Goal: Task Accomplishment & Management: Complete application form

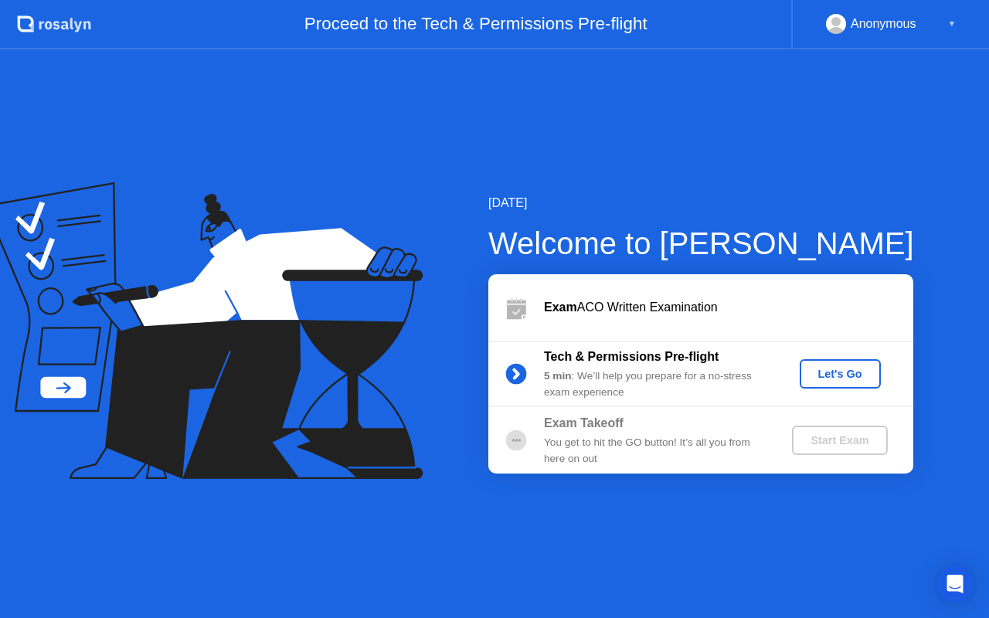
click at [847, 368] on div "Let's Go" at bounding box center [840, 374] width 69 height 12
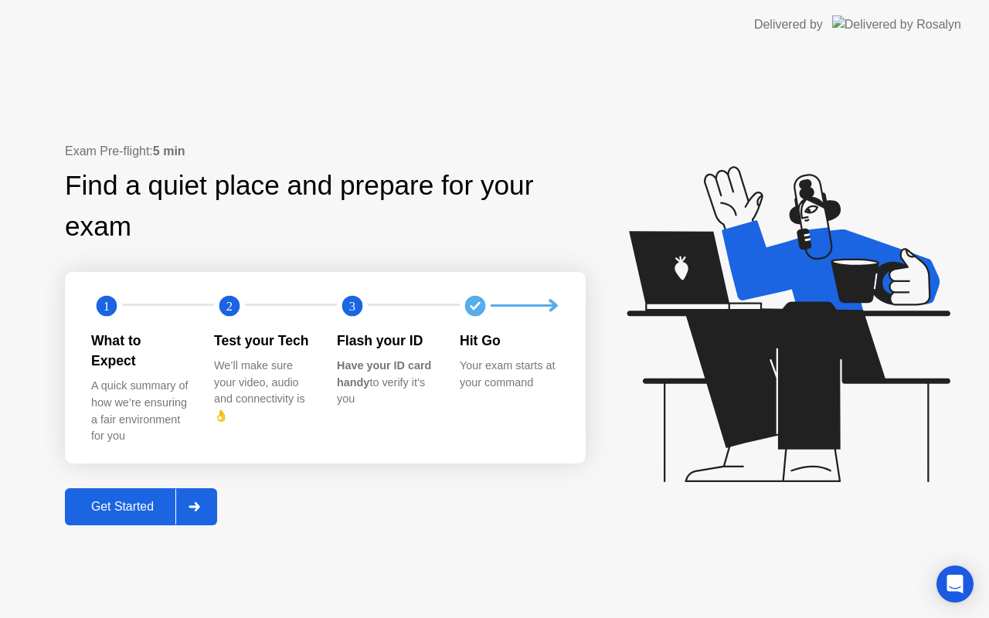
click at [198, 502] on icon at bounding box center [194, 506] width 11 height 9
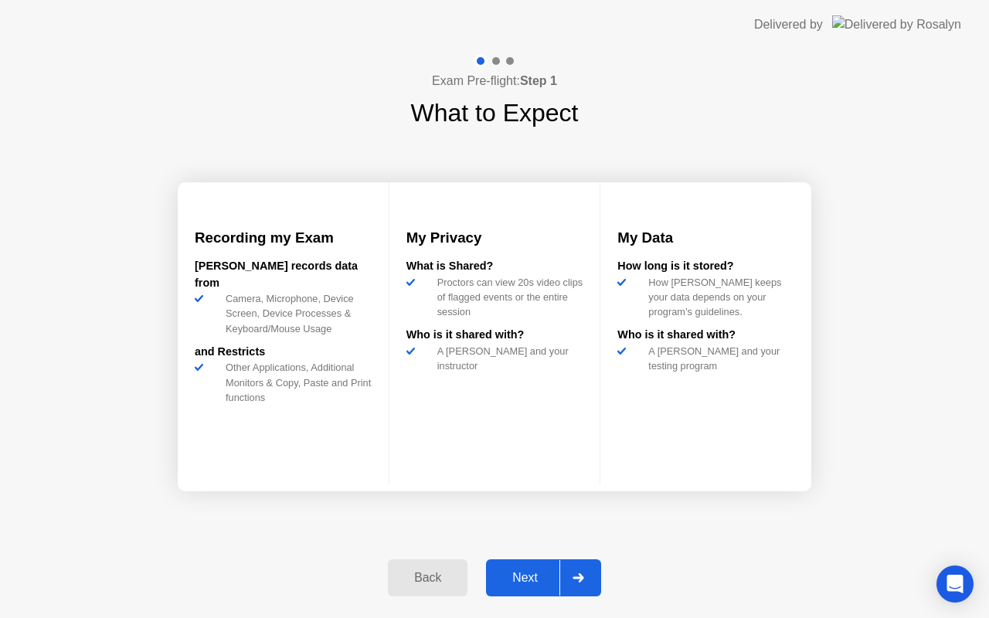
click at [577, 585] on div at bounding box center [577, 578] width 37 height 36
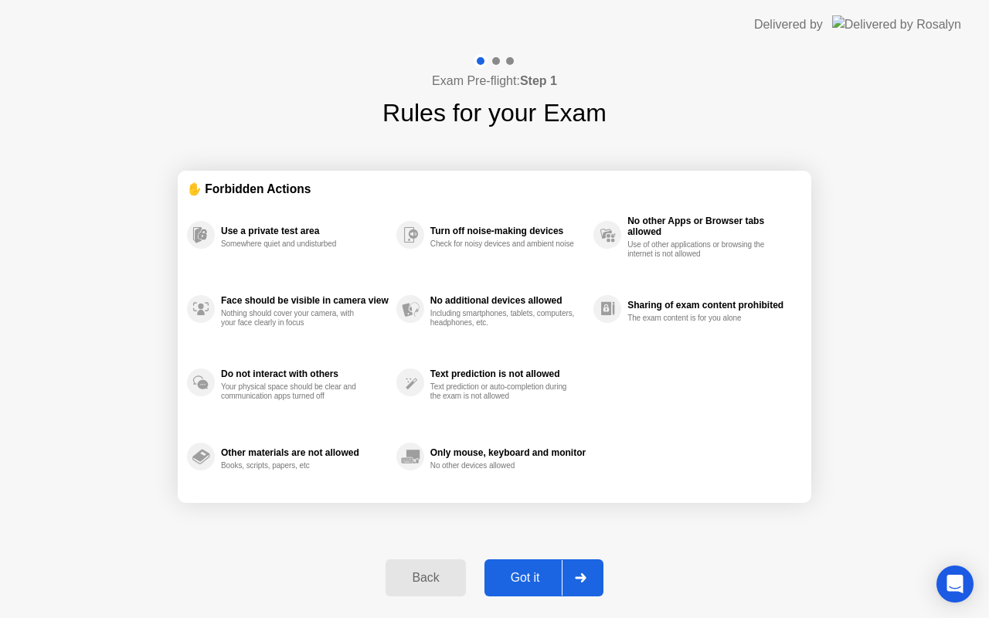
click at [593, 582] on div at bounding box center [580, 578] width 37 height 36
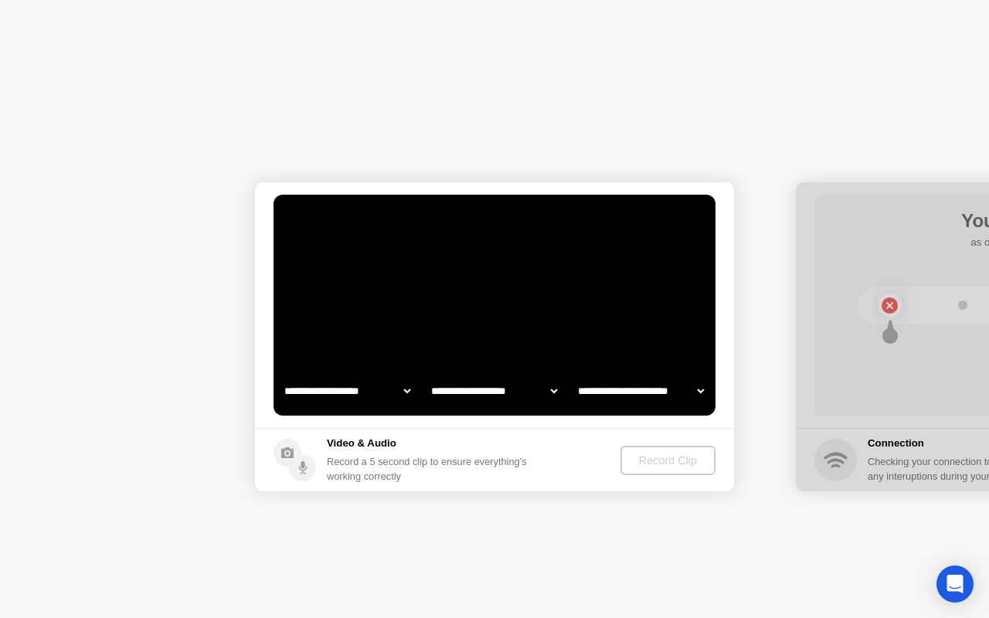
select select "**********"
select select "*******"
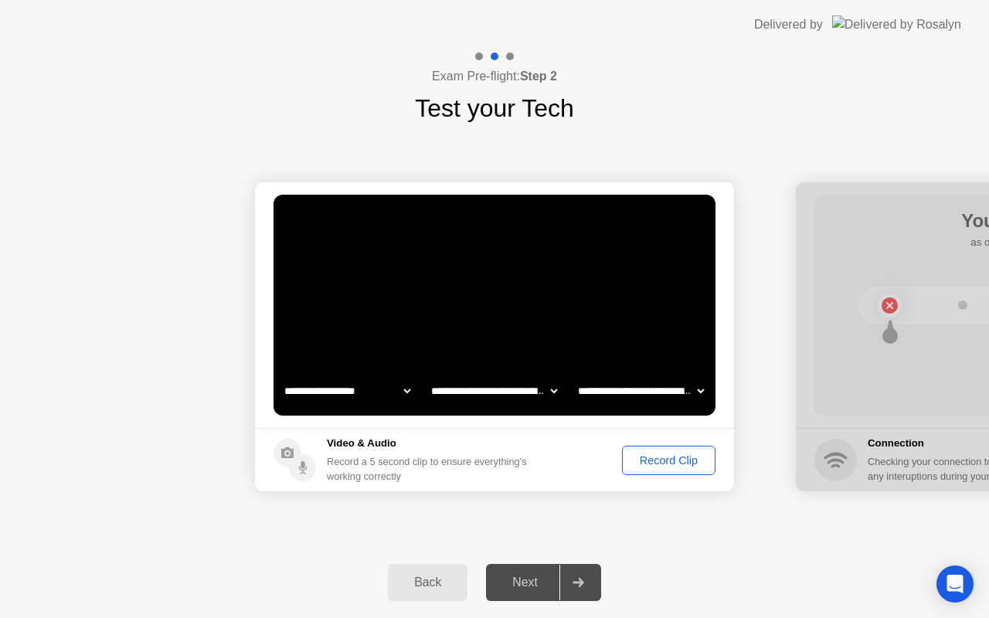
click at [672, 457] on div "Record Clip" at bounding box center [668, 460] width 83 height 12
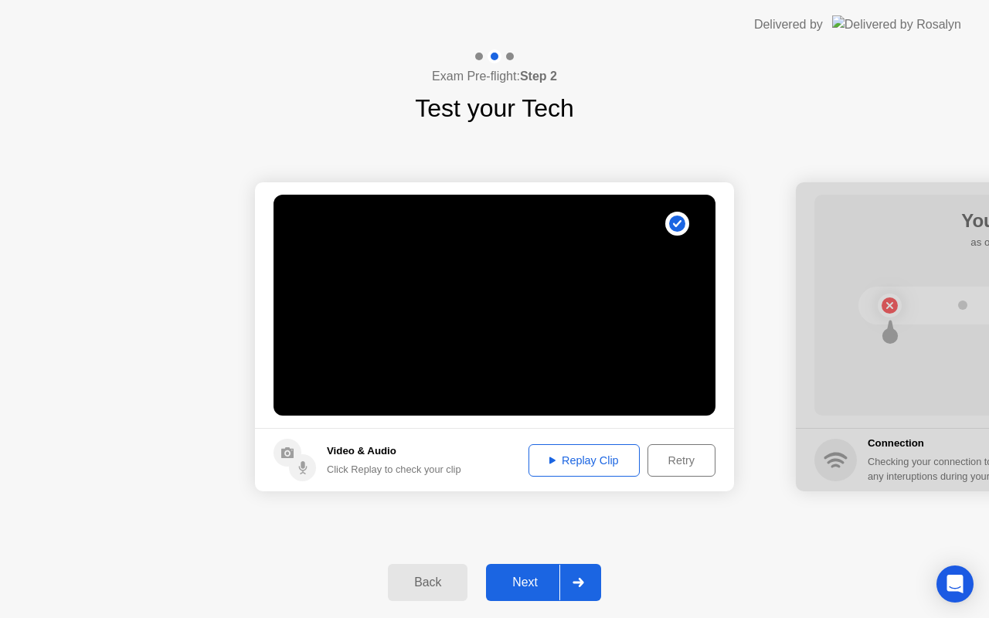
click at [547, 471] on button "Replay Clip" at bounding box center [584, 460] width 111 height 32
click at [554, 458] on div "Replay Clip" at bounding box center [584, 460] width 100 height 12
click at [585, 586] on div at bounding box center [577, 583] width 37 height 36
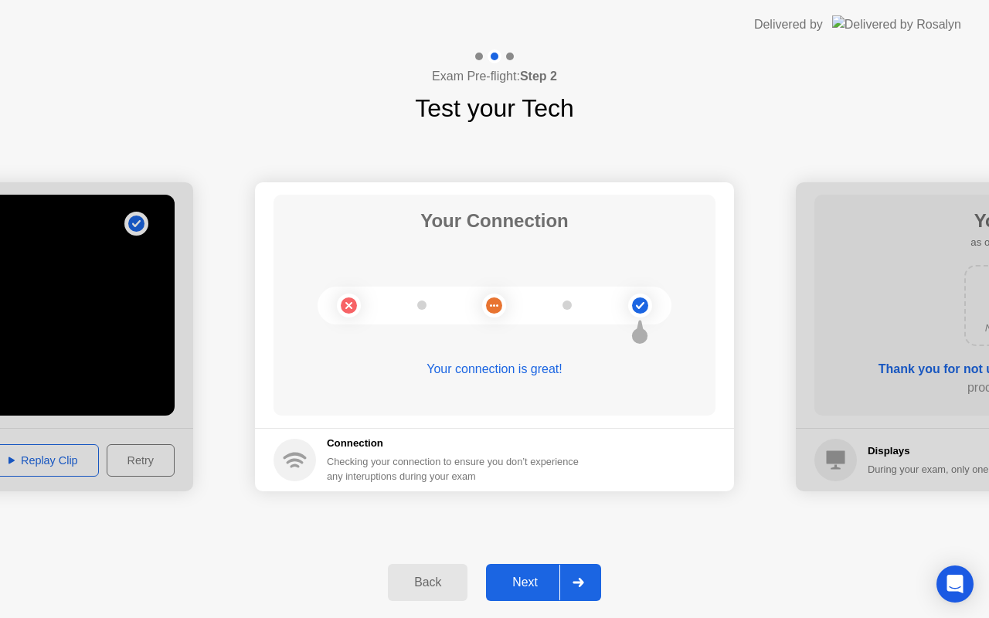
click at [585, 586] on div at bounding box center [577, 583] width 37 height 36
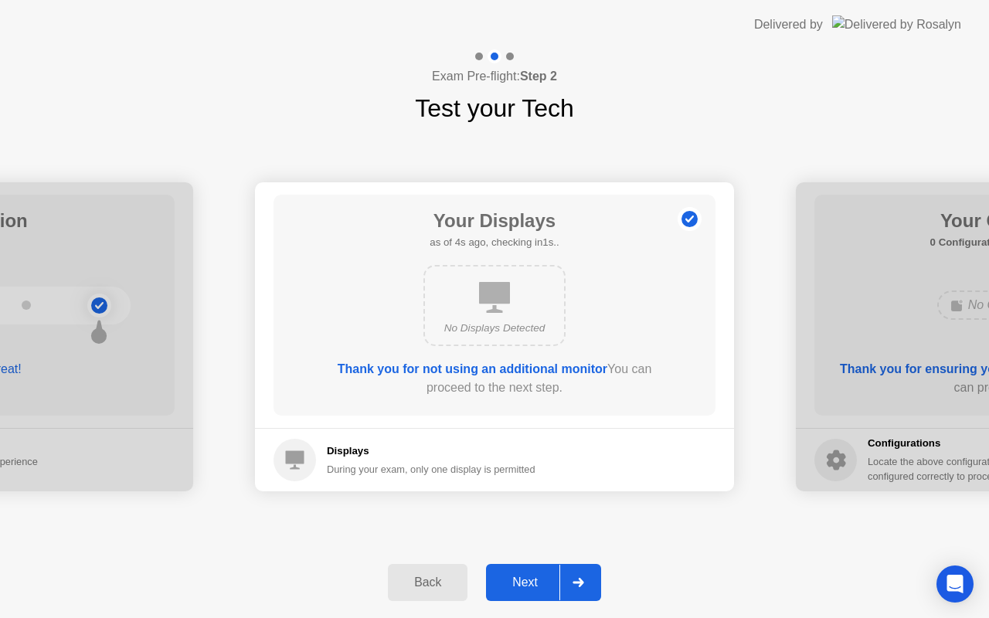
click at [590, 585] on div at bounding box center [577, 583] width 37 height 36
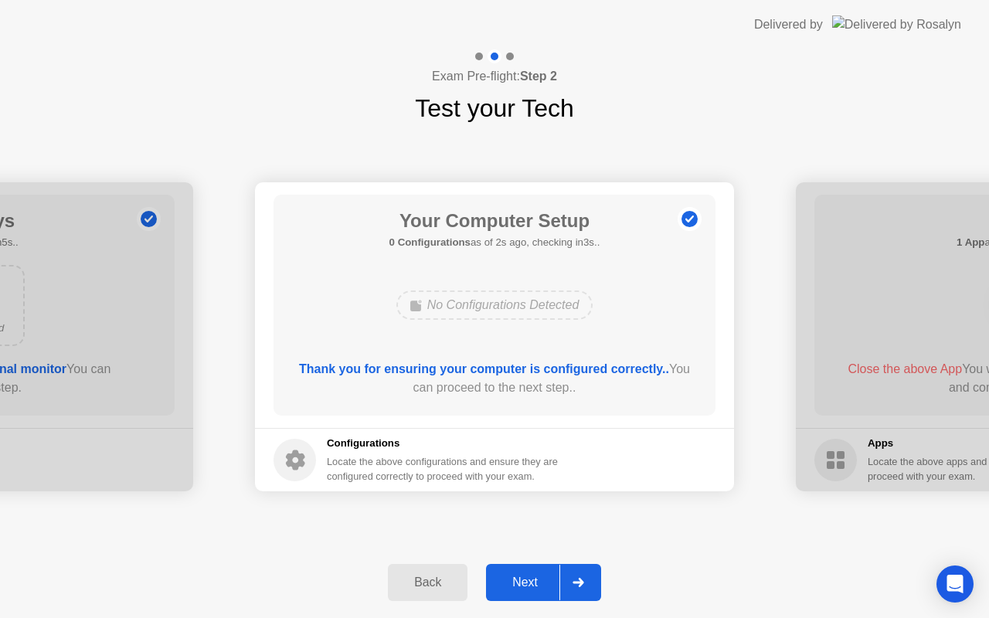
click at [590, 585] on div at bounding box center [577, 583] width 37 height 36
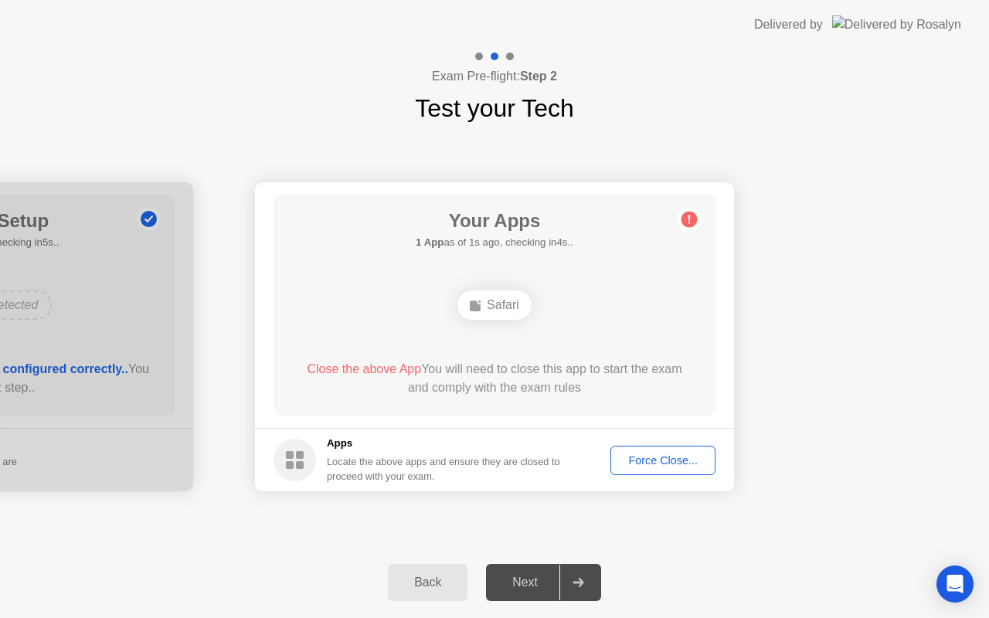
click at [590, 584] on div at bounding box center [577, 583] width 37 height 36
click at [658, 450] on button "Force Close..." at bounding box center [662, 460] width 105 height 29
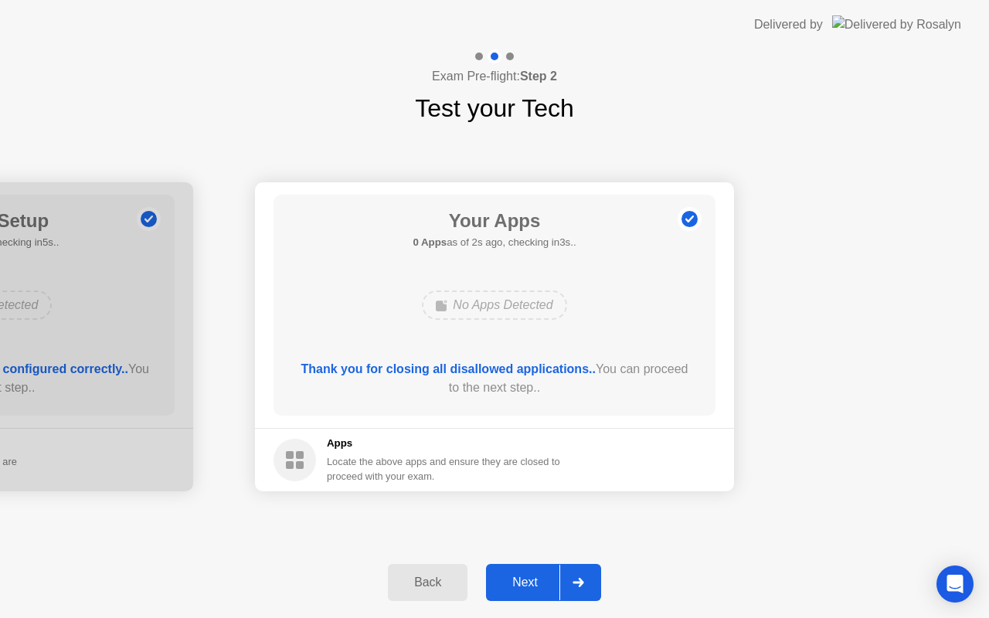
click at [587, 576] on div at bounding box center [577, 583] width 37 height 36
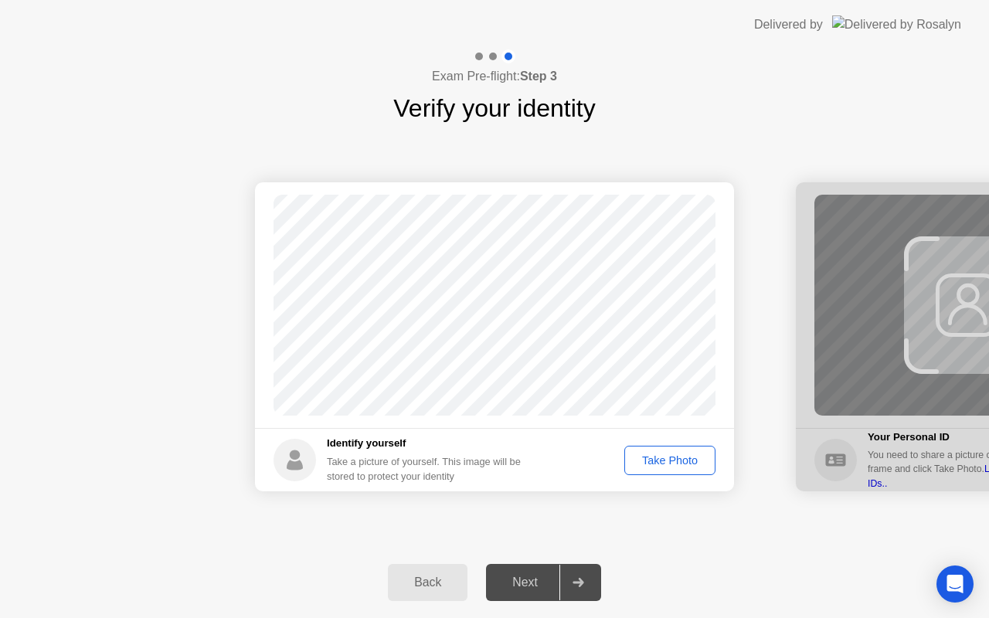
click at [641, 467] on div "Take Photo" at bounding box center [670, 460] width 80 height 12
click at [581, 578] on icon at bounding box center [579, 582] width 12 height 9
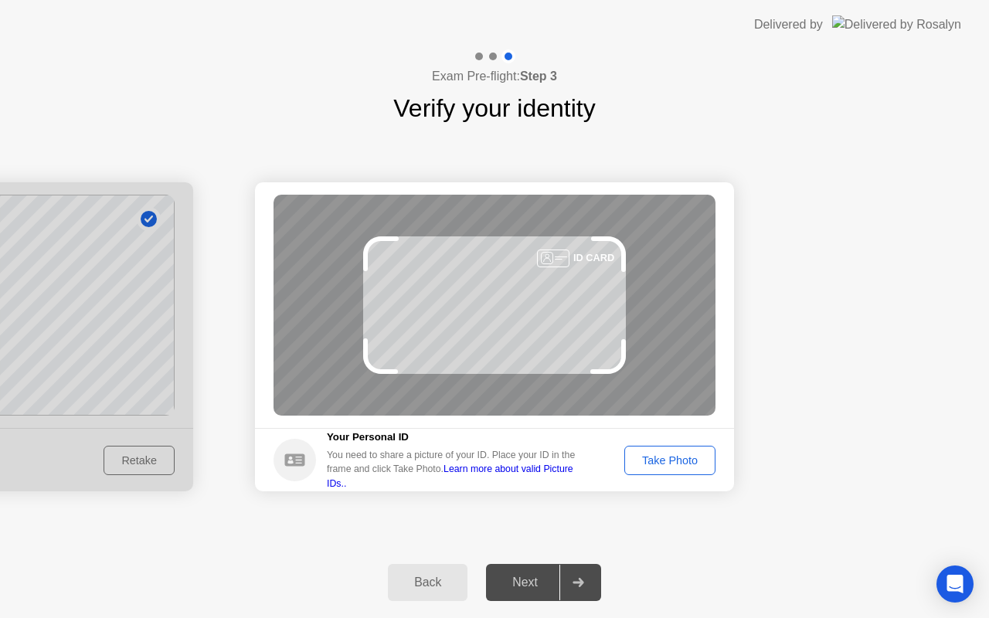
click at [658, 457] on div "Take Photo" at bounding box center [670, 460] width 80 height 12
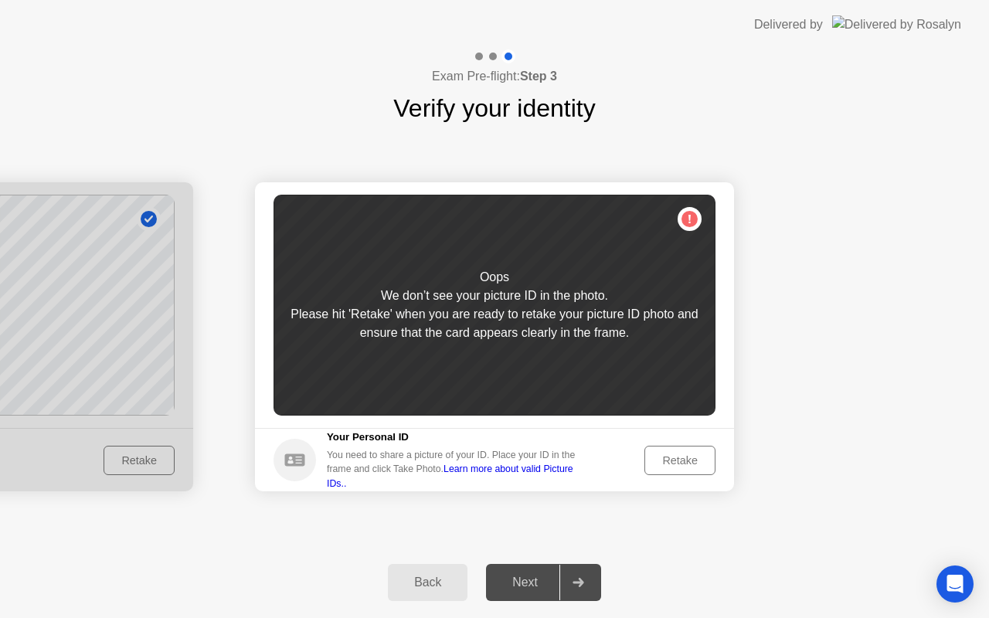
click at [658, 457] on div "Retake" at bounding box center [680, 460] width 60 height 12
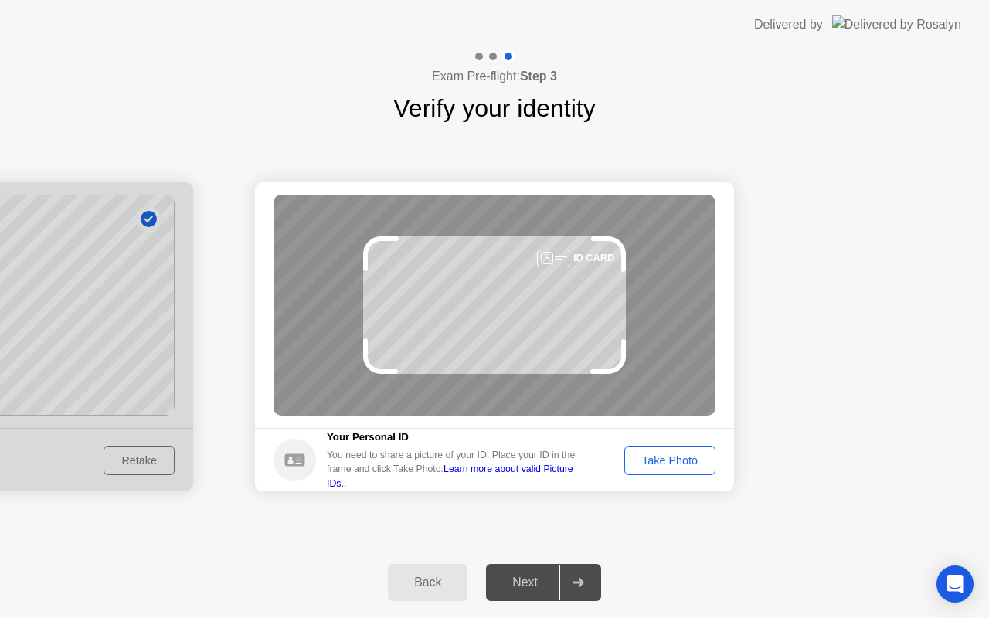
click at [675, 454] on div "Take Photo" at bounding box center [670, 460] width 80 height 12
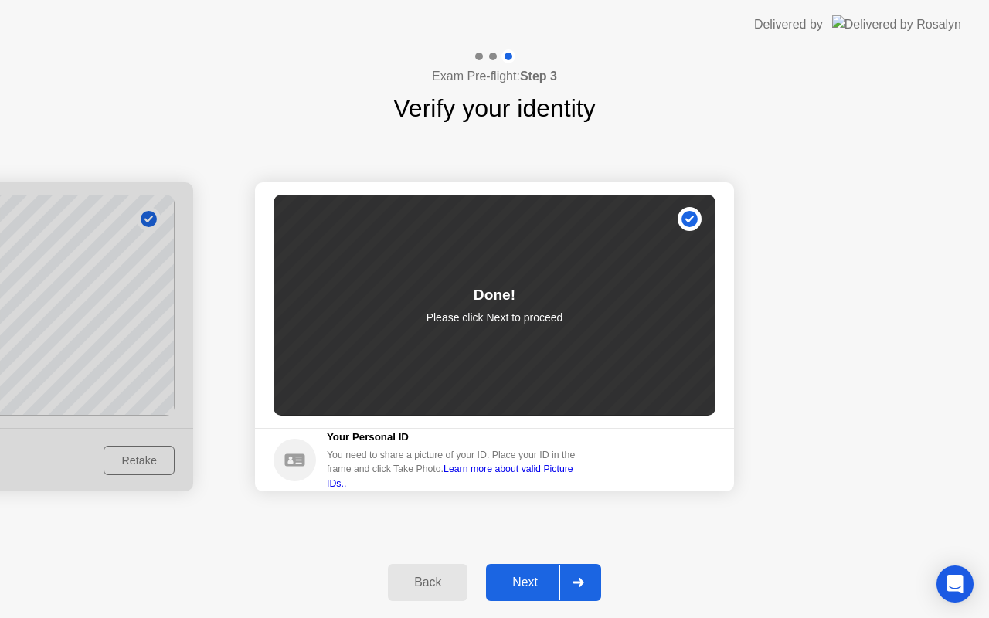
click at [572, 578] on div at bounding box center [577, 583] width 37 height 36
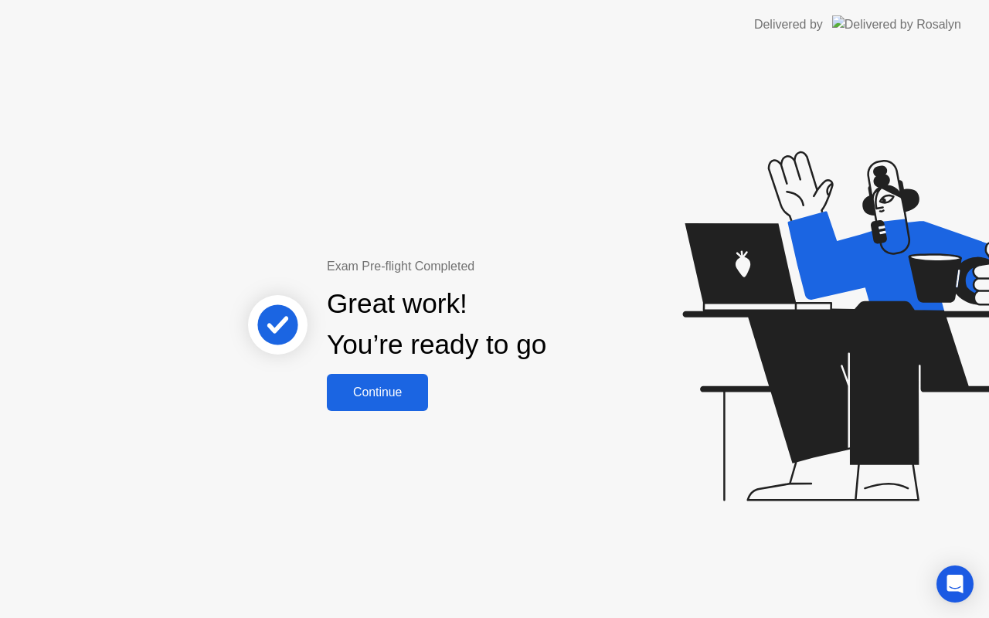
click at [370, 392] on div "Continue" at bounding box center [378, 393] width 92 height 14
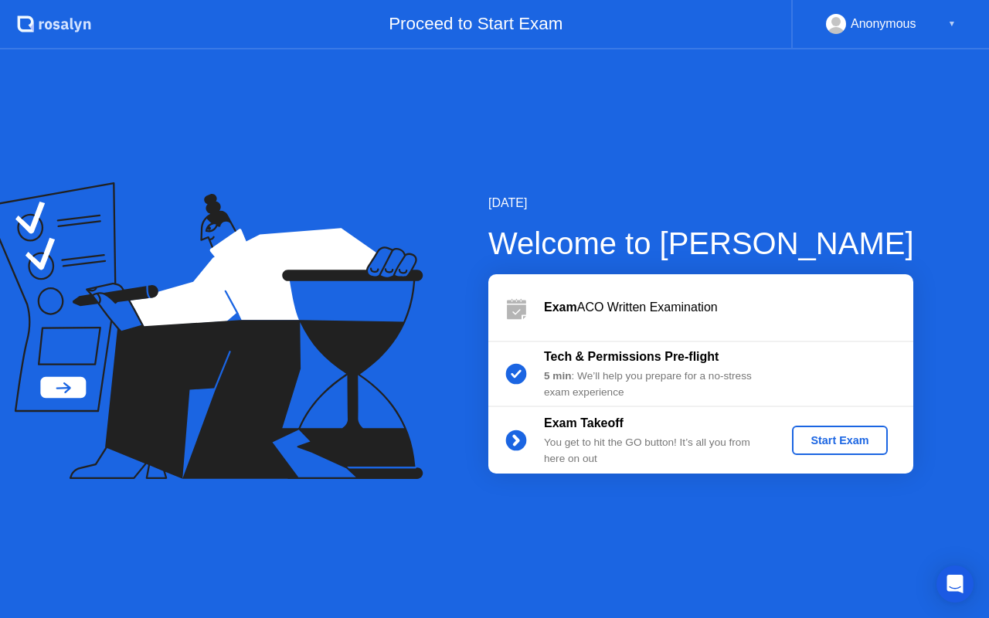
click at [831, 437] on div "Start Exam" at bounding box center [839, 440] width 83 height 12
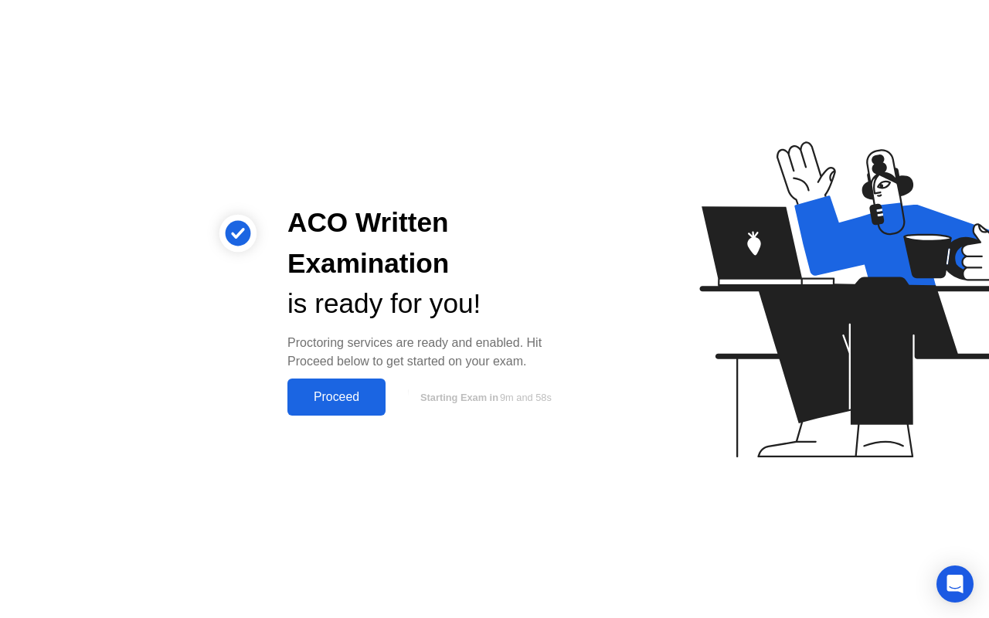
click at [343, 392] on div "Proceed" at bounding box center [336, 397] width 89 height 14
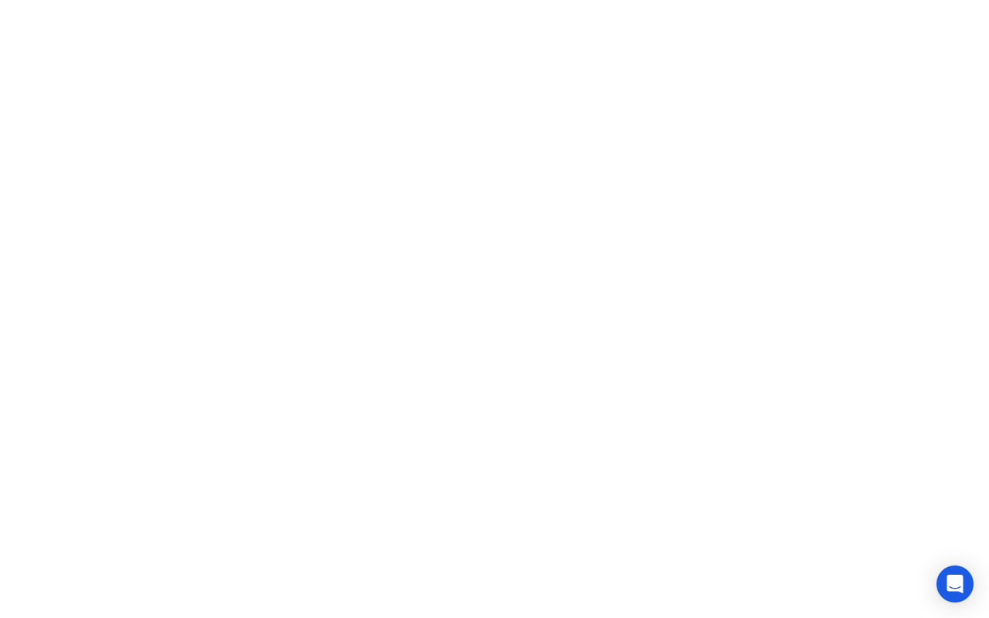
drag, startPoint x: 562, startPoint y: 597, endPoint x: 378, endPoint y: 590, distance: 184.0
click div "Move Expand Hide Exam Rules"
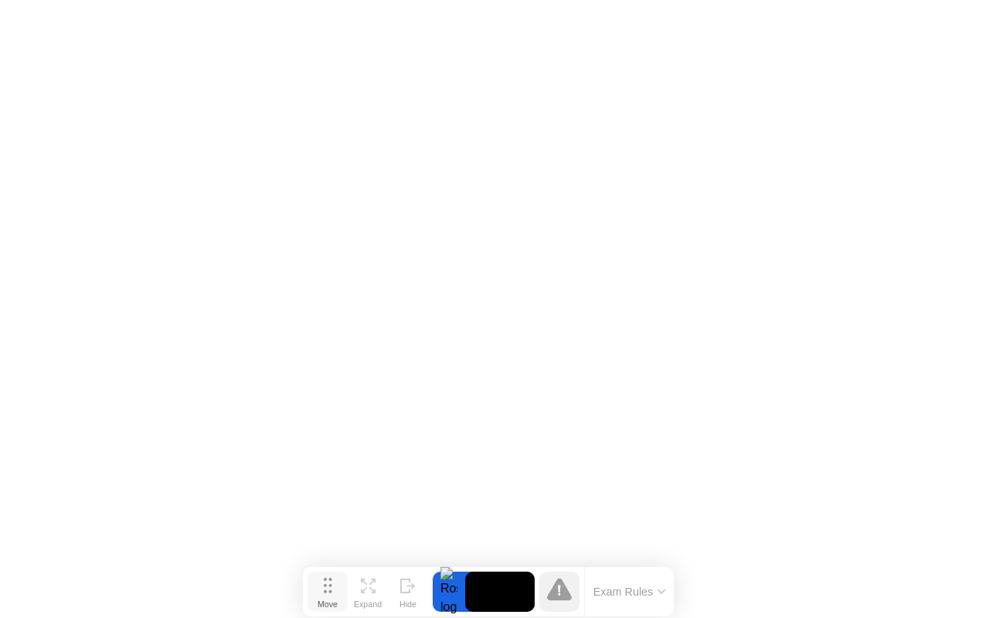
drag, startPoint x: 348, startPoint y: 600, endPoint x: 340, endPoint y: 598, distance: 8.1
click at [340, 598] on button "Move" at bounding box center [328, 592] width 40 height 40
drag, startPoint x: 337, startPoint y: 597, endPoint x: 352, endPoint y: 595, distance: 15.5
click at [352, 597] on div "Move" at bounding box center [342, 601] width 20 height 9
click at [675, 585] on button "Exam Rules" at bounding box center [643, 590] width 82 height 14
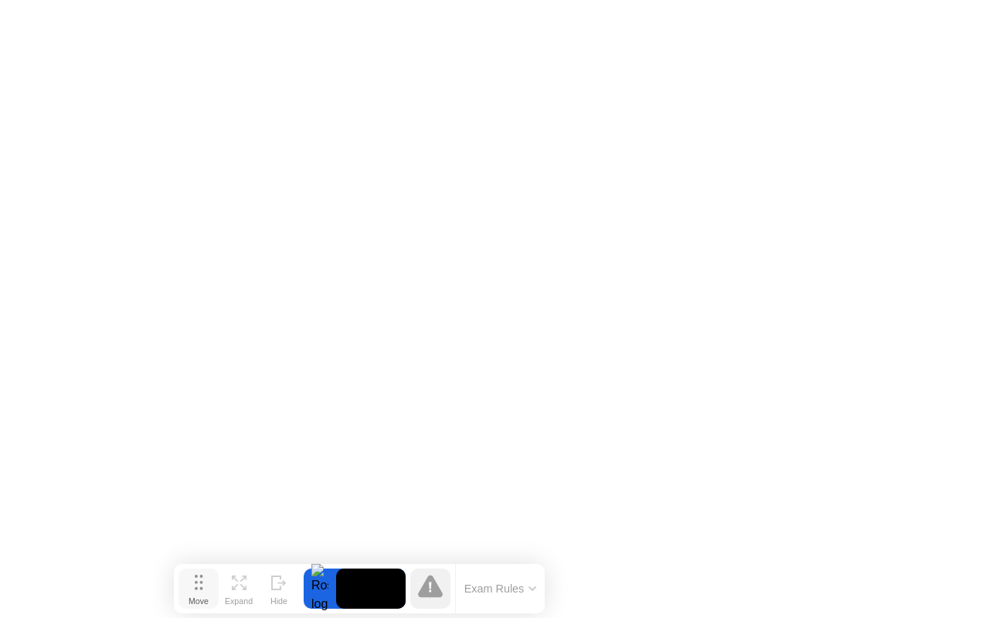
drag, startPoint x: 341, startPoint y: 590, endPoint x: 199, endPoint y: 589, distance: 142.2
click at [199, 589] on icon at bounding box center [199, 582] width 9 height 15
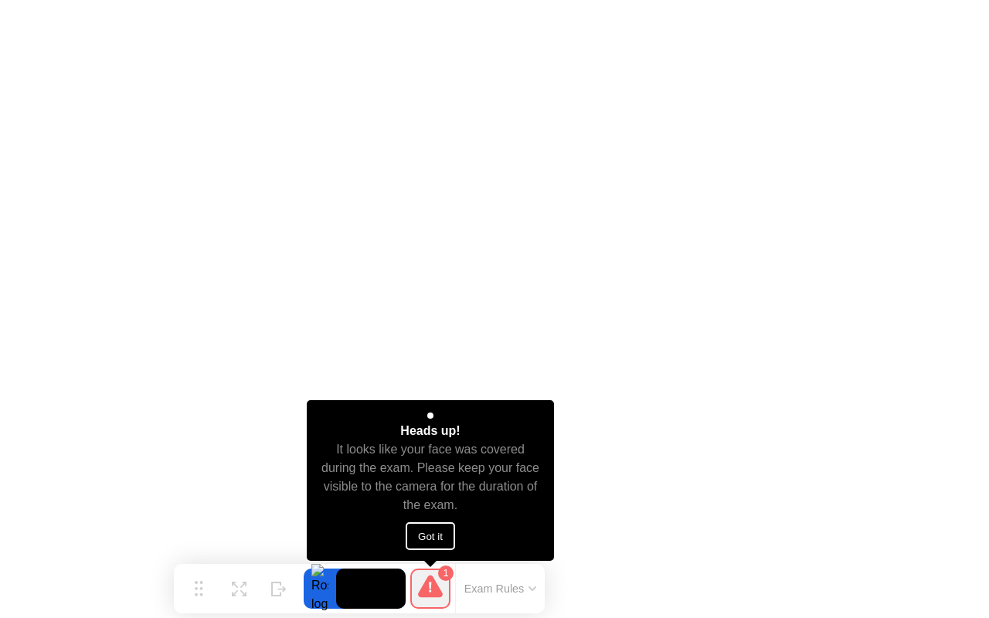
click at [439, 532] on button "Got it" at bounding box center [430, 536] width 49 height 28
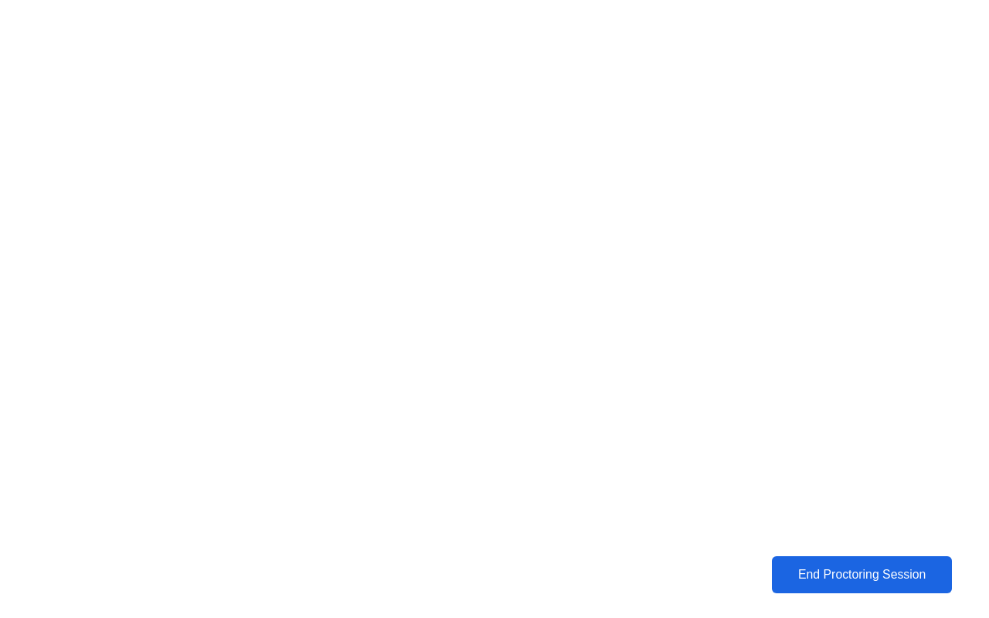
click at [879, 572] on div "End Proctoring Session" at bounding box center [863, 575] width 172 height 14
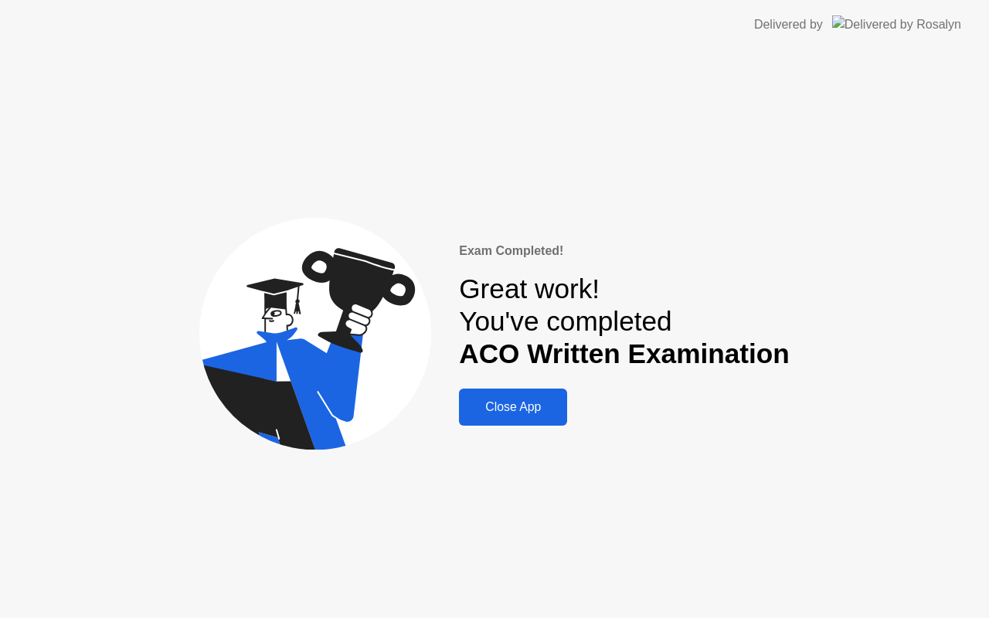
click at [526, 408] on div "Close App" at bounding box center [513, 407] width 99 height 14
